Goal: Information Seeking & Learning: Learn about a topic

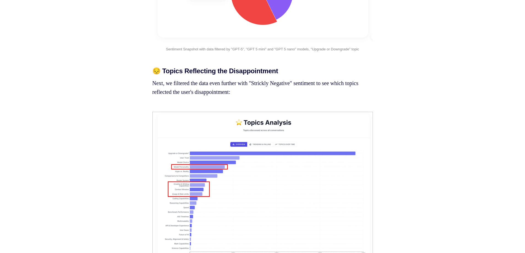
scroll to position [1019, 0]
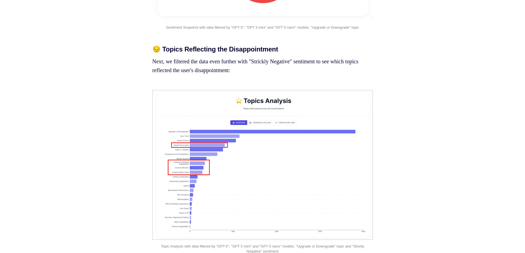
click at [200, 174] on img at bounding box center [262, 165] width 220 height 150
click at [236, 151] on img at bounding box center [262, 165] width 220 height 150
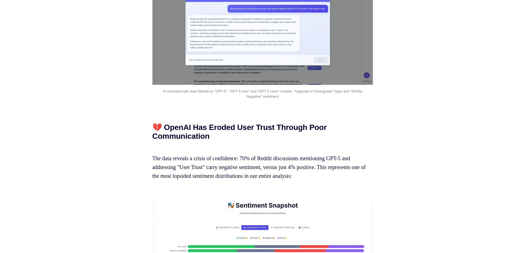
scroll to position [2368, 0]
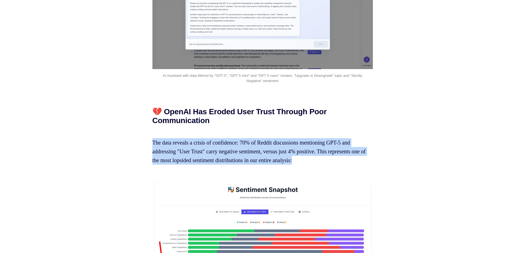
drag, startPoint x: 146, startPoint y: 170, endPoint x: 356, endPoint y: 192, distance: 210.4
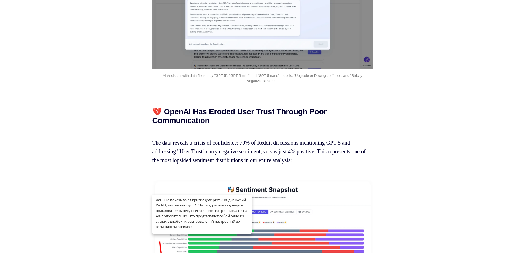
click at [328, 165] on p "The data reveals a crisis of confidence: 70% of Reddit discussions mentioning G…" at bounding box center [262, 146] width 220 height 35
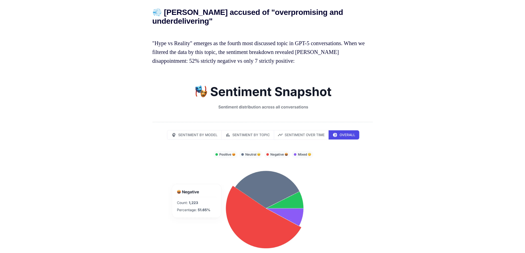
scroll to position [5204, 0]
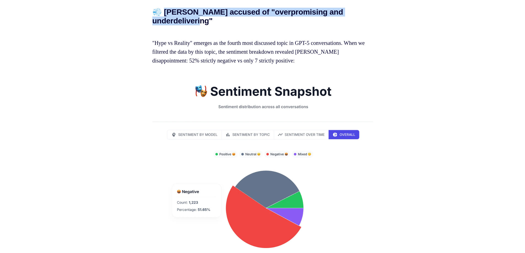
drag, startPoint x: 166, startPoint y: 54, endPoint x: 220, endPoint y: 65, distance: 55.6
click at [220, 25] on h2 "💨 [PERSON_NAME] accused of "overpromising and underdelivering"" at bounding box center [262, 17] width 220 height 18
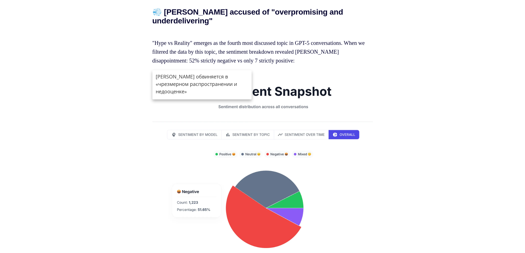
click at [220, 25] on h2 "💨 [PERSON_NAME] accused of "overpromising and underdelivering"" at bounding box center [262, 17] width 220 height 18
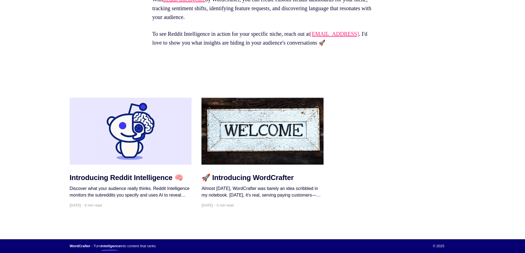
scroll to position [8283, 0]
